Goal: Task Accomplishment & Management: Complete application form

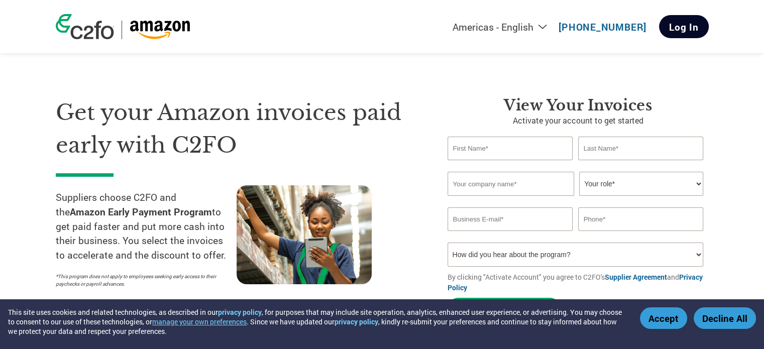
click at [697, 22] on link "Log In" at bounding box center [684, 26] width 50 height 23
click at [684, 30] on link "Log In" at bounding box center [684, 26] width 50 height 23
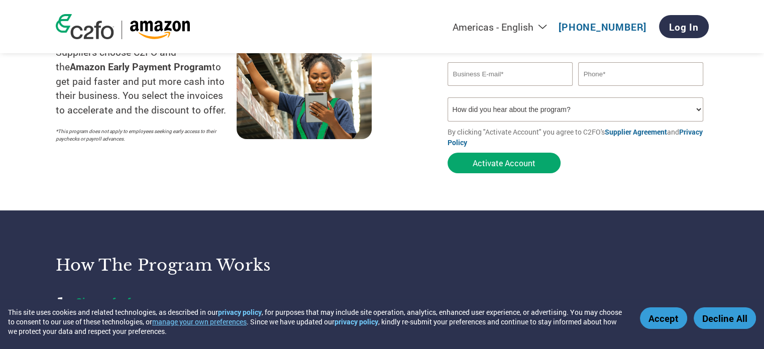
scroll to position [151, 0]
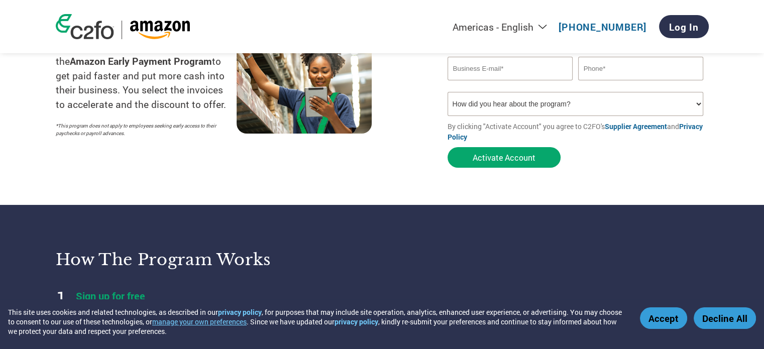
click at [526, 155] on button "Activate Account" at bounding box center [504, 157] width 113 height 21
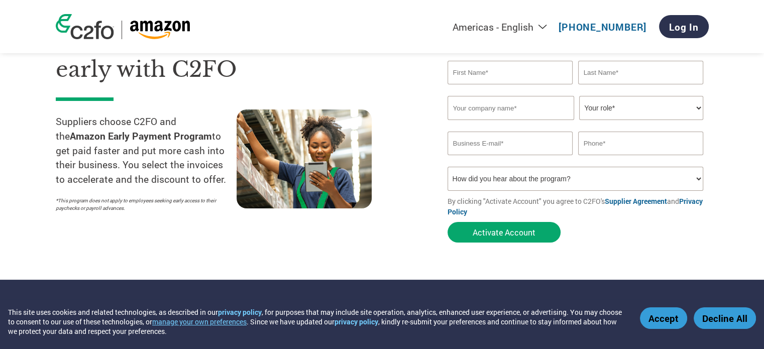
scroll to position [0, 0]
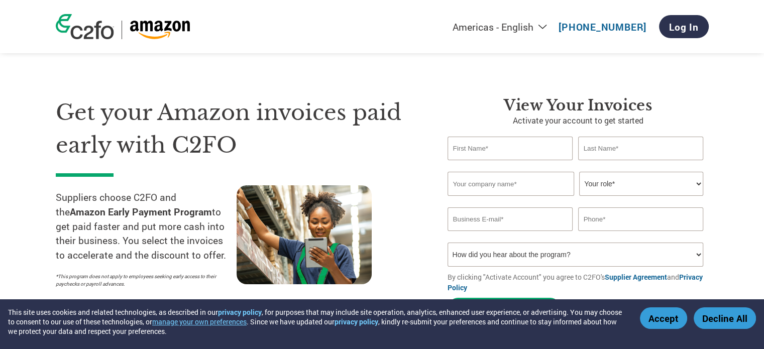
click at [497, 151] on input "text" at bounding box center [511, 149] width 126 height 24
type input "t"
click at [603, 146] on input "text" at bounding box center [641, 149] width 126 height 24
drag, startPoint x: 484, startPoint y: 134, endPoint x: 447, endPoint y: 140, distance: 37.7
click at [444, 140] on div "View Your Invoices Activate your account to get started RAM Invalid first name …" at bounding box center [570, 209] width 276 height 227
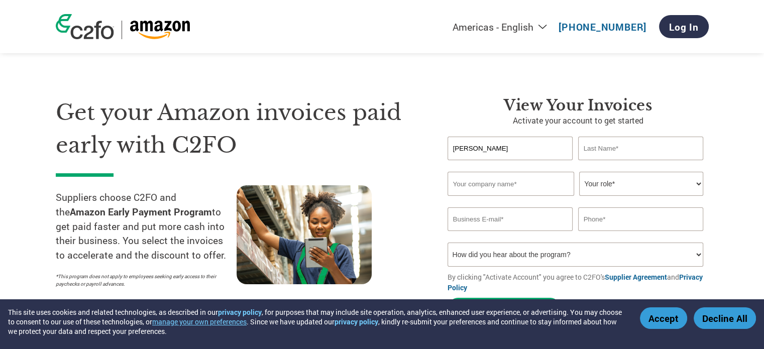
type input "KAMAL"
click at [643, 150] on input "text" at bounding box center [641, 149] width 126 height 24
click at [625, 142] on input "text" at bounding box center [641, 149] width 126 height 24
paste input "Ghangal"
type input "Ghangal"
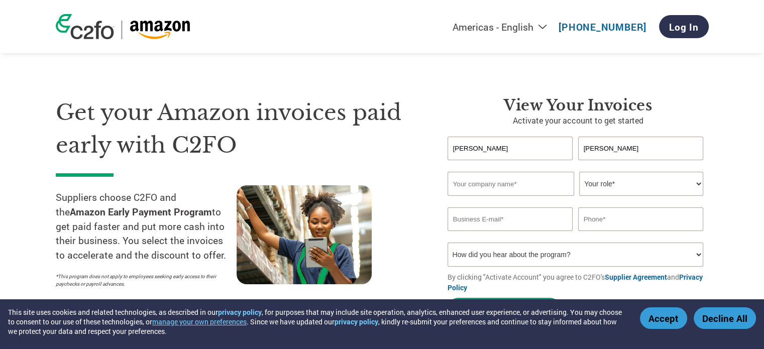
click at [472, 190] on input "text" at bounding box center [511, 184] width 127 height 24
type input "RTC"
click at [615, 178] on select "Your role* CFO Controller Credit Manager Finance Director Treasurer CEO Preside…" at bounding box center [641, 184] width 124 height 24
select select "CREDIT_MANAGER"
click at [579, 172] on select "Your role* CFO Controller Credit Manager Finance Director Treasurer CEO Preside…" at bounding box center [641, 184] width 124 height 24
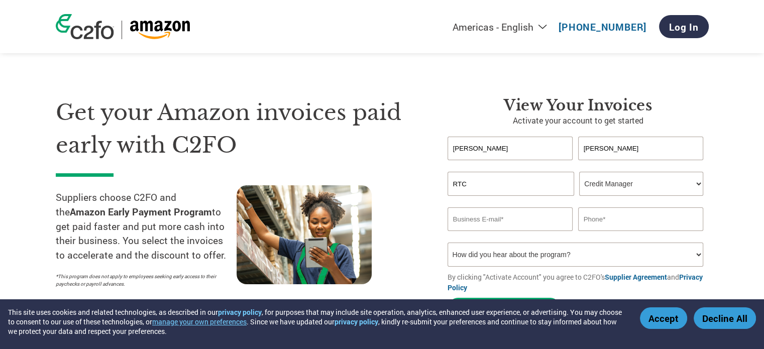
click at [481, 221] on input "email" at bounding box center [511, 219] width 126 height 24
click at [486, 216] on input "email" at bounding box center [511, 219] width 126 height 24
paste input "ramkumartransportcompany@gmail.com"
type input "ramkumartransportcompany@gmail.com"
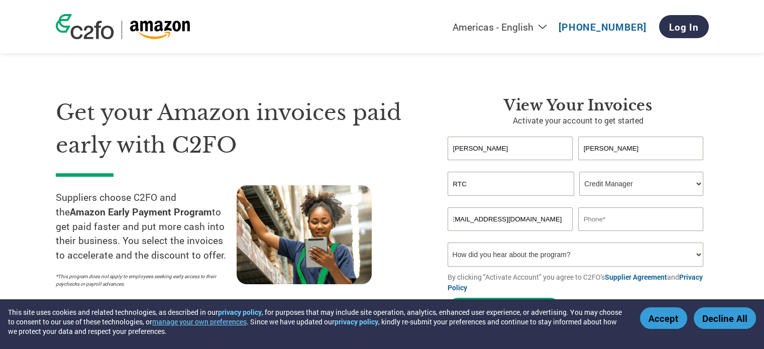
click at [594, 214] on input "text" at bounding box center [641, 219] width 126 height 24
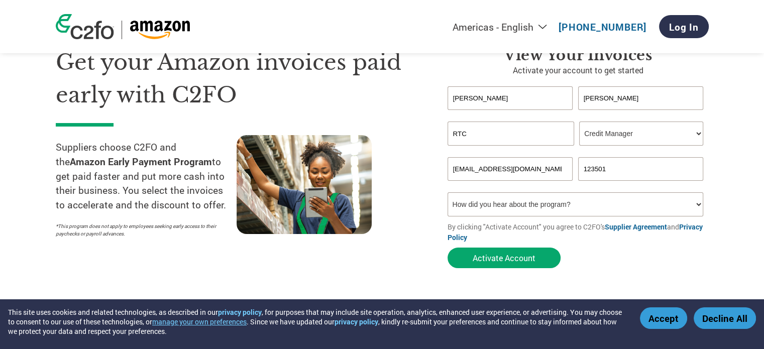
type input "123501"
click at [600, 211] on select "How did you hear about the program? Received a letter Email Social Media Online…" at bounding box center [576, 204] width 256 height 24
select select "Email"
click at [448, 192] on select "How did you hear about the program? Received a letter Email Social Media Online…" at bounding box center [576, 204] width 256 height 24
drag, startPoint x: 613, startPoint y: 162, endPoint x: 567, endPoint y: 171, distance: 46.6
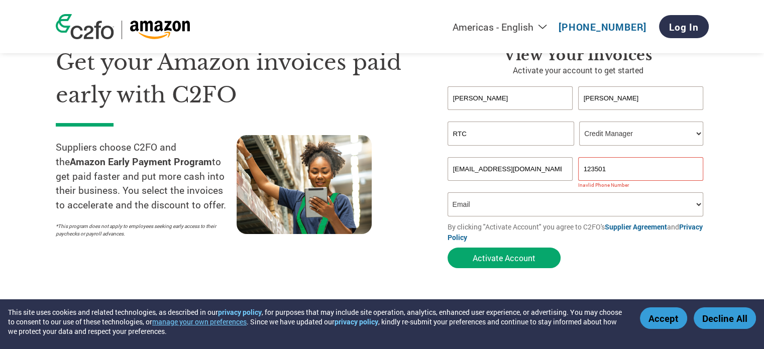
click at [567, 171] on div "ramkumartransportcompany@gmail.com 123501" at bounding box center [578, 169] width 261 height 24
click at [621, 166] on input "text" at bounding box center [641, 169] width 126 height 24
paste input "8930088647"
type input "8930088647"
click at [509, 264] on button "Activate Account" at bounding box center [504, 258] width 113 height 21
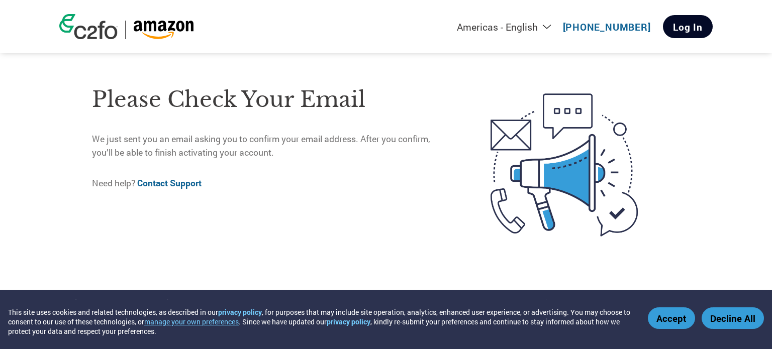
click at [700, 23] on link "Log In" at bounding box center [688, 26] width 50 height 23
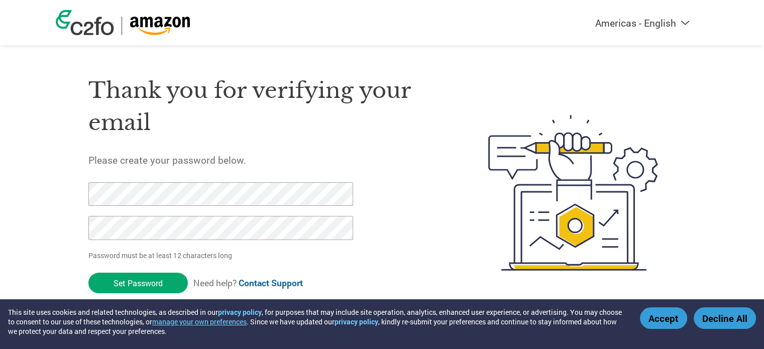
scroll to position [7, 0]
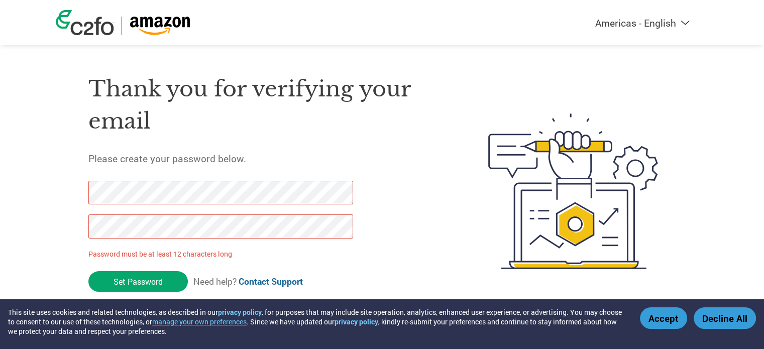
drag, startPoint x: 152, startPoint y: 275, endPoint x: 78, endPoint y: 184, distance: 117.1
click at [77, 184] on div "Thank you for verifying your email Please create your password below. Password …" at bounding box center [382, 191] width 653 height 266
click at [56, 240] on div "Thank you for verifying your email Please create your password below. Password …" at bounding box center [382, 191] width 653 height 266
click at [81, 193] on div "Thank you for verifying your email Please create your password below. Password …" at bounding box center [382, 191] width 653 height 266
click at [58, 222] on div "Thank you for verifying your email Please create your password below. Password …" at bounding box center [382, 191] width 653 height 266
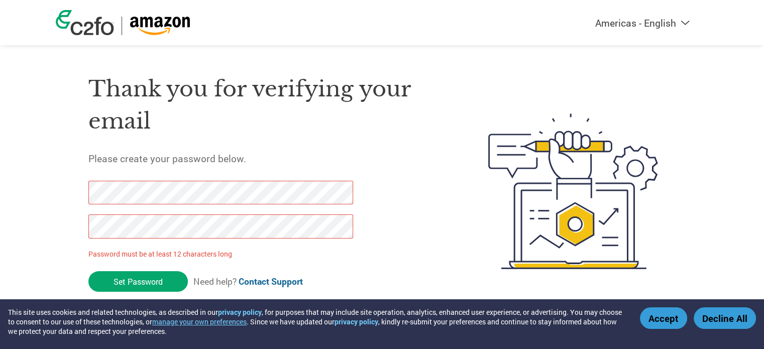
click at [66, 192] on div "Thank you for verifying your email Please create your password below. Password …" at bounding box center [382, 191] width 653 height 266
click at [76, 228] on div "Thank you for verifying your email Please create your password below. Password …" at bounding box center [382, 191] width 653 height 266
click at [76, 192] on div "Thank you for verifying your email Please create your password below. Password …" at bounding box center [382, 191] width 653 height 266
click at [127, 282] on input "Set Password" at bounding box center [137, 281] width 99 height 21
